Goal: Navigation & Orientation: Find specific page/section

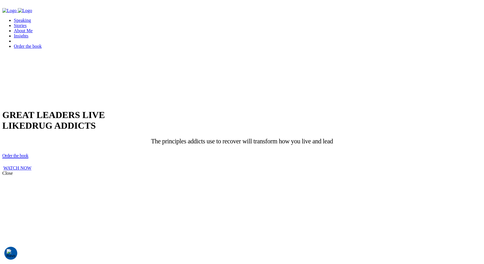
click at [27, 23] on link "Stories" at bounding box center [20, 25] width 13 height 5
click at [31, 18] on link "Speaking" at bounding box center [22, 20] width 17 height 5
